Goal: Information Seeking & Learning: Learn about a topic

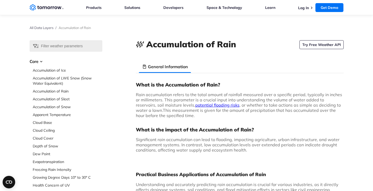
click at [284, 130] on h3 "What is the impact of the Accumulation of Rain?" at bounding box center [240, 130] width 208 height 6
click at [268, 85] on h3 "What is the Accumulation of Rain?" at bounding box center [240, 85] width 208 height 6
click at [276, 125] on div "What is the Accumulation of Rain? Rain accumulation refers to the total amount …" at bounding box center [240, 119] width 208 height 75
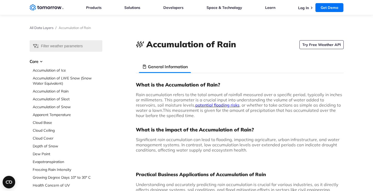
click at [219, 132] on h3 "What is the impact of the Accumulation of Rain?" at bounding box center [240, 130] width 208 height 6
click at [206, 130] on h3 "What is the impact of the Accumulation of Rain?" at bounding box center [240, 130] width 208 height 6
click at [283, 126] on div "What is the Accumulation of Rain? Rain accumulation refers to the total amount …" at bounding box center [240, 119] width 208 height 75
